Goal: Check status: Check status

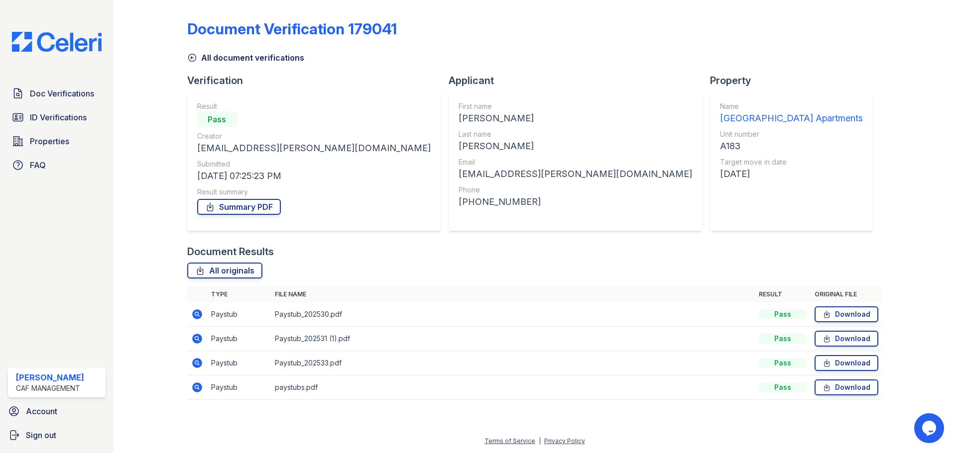
drag, startPoint x: 54, startPoint y: 117, endPoint x: 256, endPoint y: 183, distance: 211.9
click at [54, 117] on span "ID Verifications" at bounding box center [58, 117] width 57 height 12
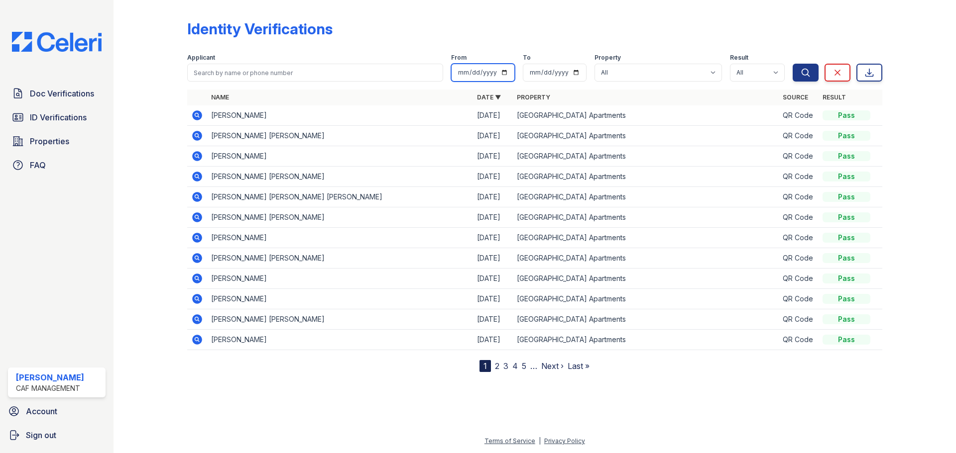
click at [502, 70] on input "date" at bounding box center [483, 73] width 64 height 18
type input "[DATE]"
click at [576, 72] on input "date" at bounding box center [555, 73] width 64 height 18
type input "[DATE]"
drag, startPoint x: 804, startPoint y: 71, endPoint x: 787, endPoint y: 76, distance: 18.1
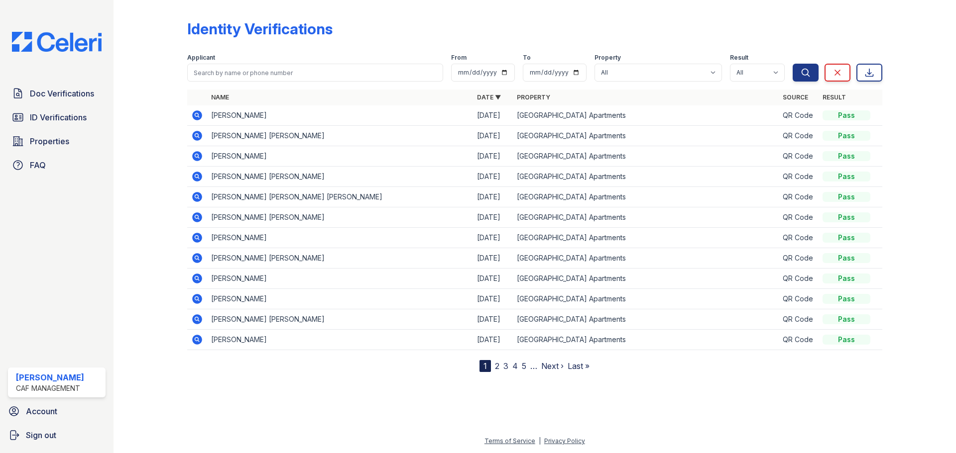
click at [804, 71] on icon "submit" at bounding box center [805, 73] width 10 height 10
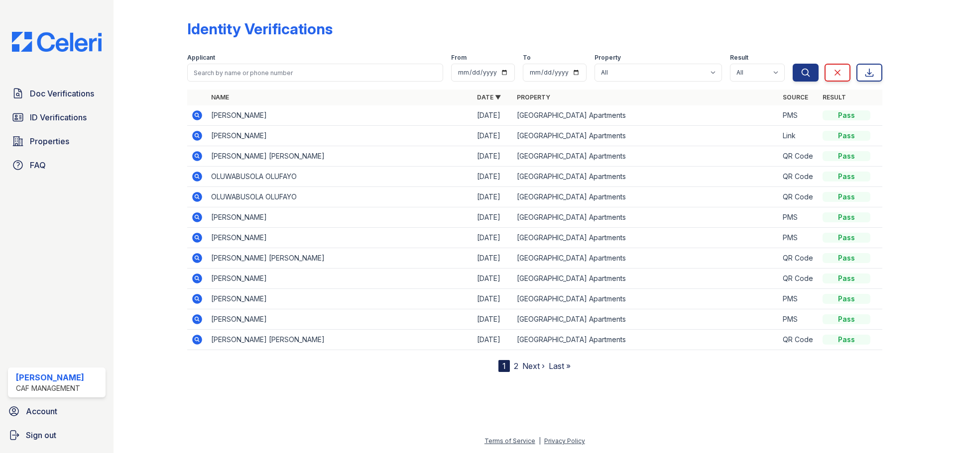
click at [516, 367] on link "2" at bounding box center [516, 366] width 4 height 10
